Goal: Task Accomplishment & Management: Manage account settings

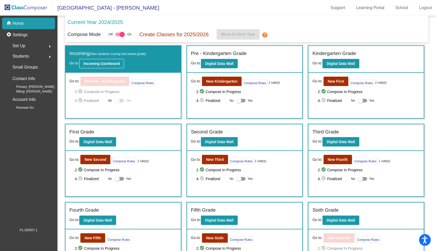
click at [111, 66] on button "Incoming Dashboard" at bounding box center [101, 63] width 45 height 9
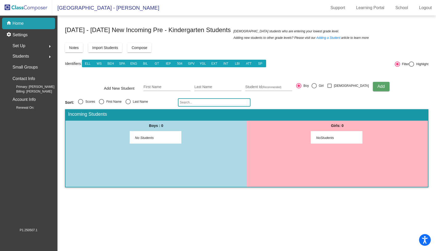
click at [23, 26] on p "Home" at bounding box center [18, 23] width 11 height 6
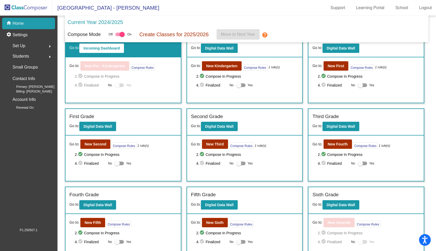
scroll to position [24, 0]
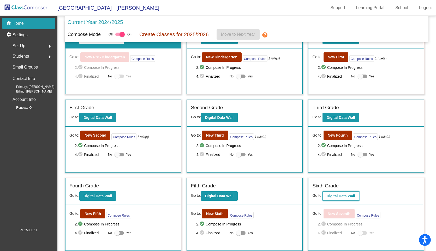
click at [339, 198] on b "Digital Data Wall" at bounding box center [340, 196] width 28 height 4
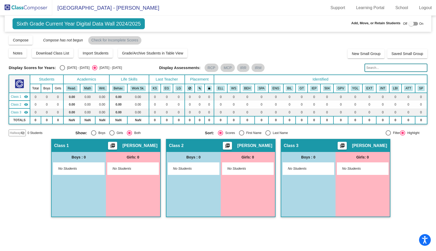
click at [31, 8] on img at bounding box center [26, 7] width 52 height 15
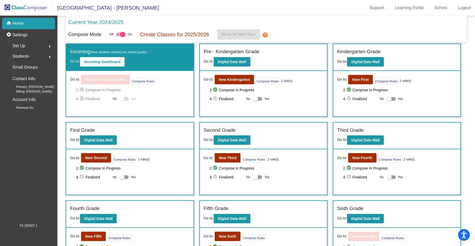
scroll to position [3, 0]
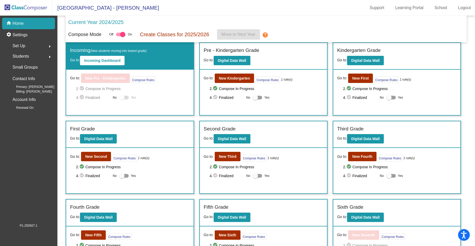
click at [260, 99] on div at bounding box center [257, 98] width 9 height 4
click at [256, 99] on input "Yes" at bounding box center [255, 99] width 0 height 0
checkbox input "true"
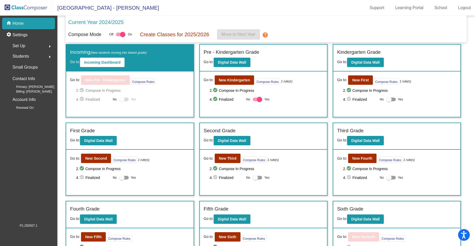
scroll to position [0, 0]
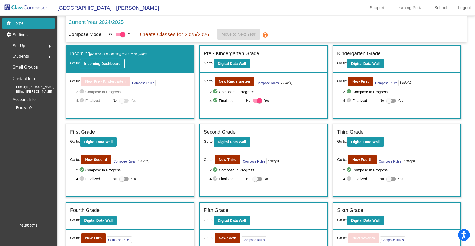
click at [93, 64] on b "Incoming Dashboard" at bounding box center [102, 64] width 36 height 4
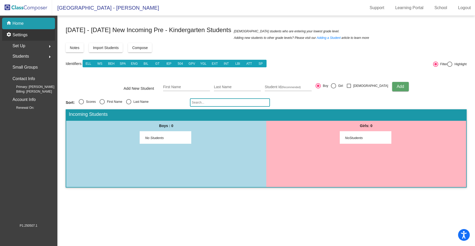
click at [22, 34] on p "Settings" at bounding box center [20, 35] width 15 height 6
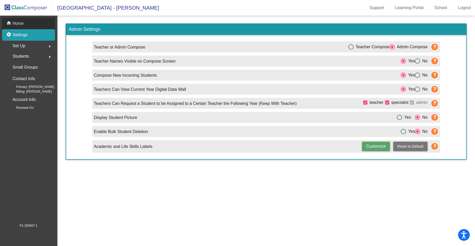
click at [19, 21] on p "Home" at bounding box center [18, 23] width 11 height 6
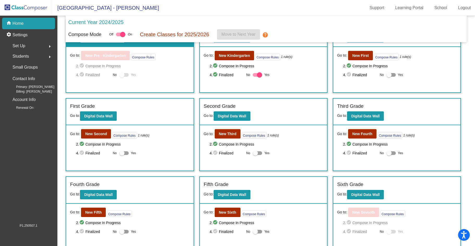
scroll to position [30, 0]
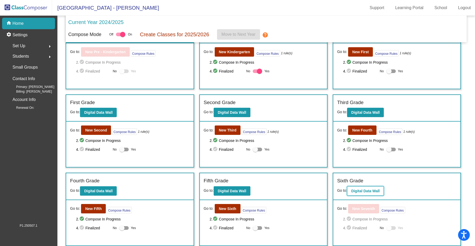
click at [363, 191] on b "Digital Data Wall" at bounding box center [365, 191] width 28 height 4
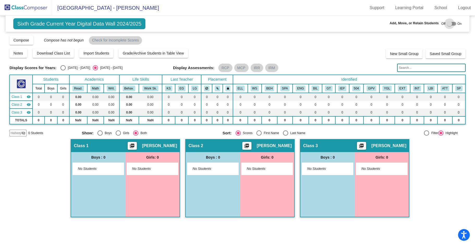
click at [438, 25] on div at bounding box center [451, 24] width 9 height 4
checkbox input "true"
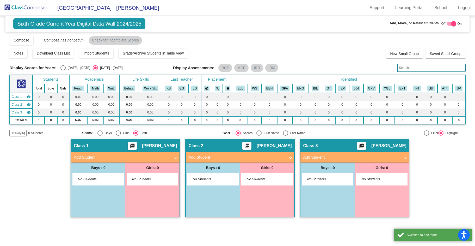
click at [173, 157] on span "Add Student" at bounding box center [124, 157] width 101 height 6
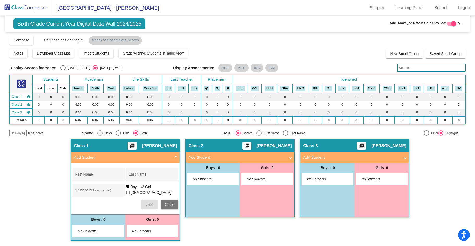
click at [38, 9] on img at bounding box center [26, 7] width 52 height 15
